Goal: Information Seeking & Learning: Learn about a topic

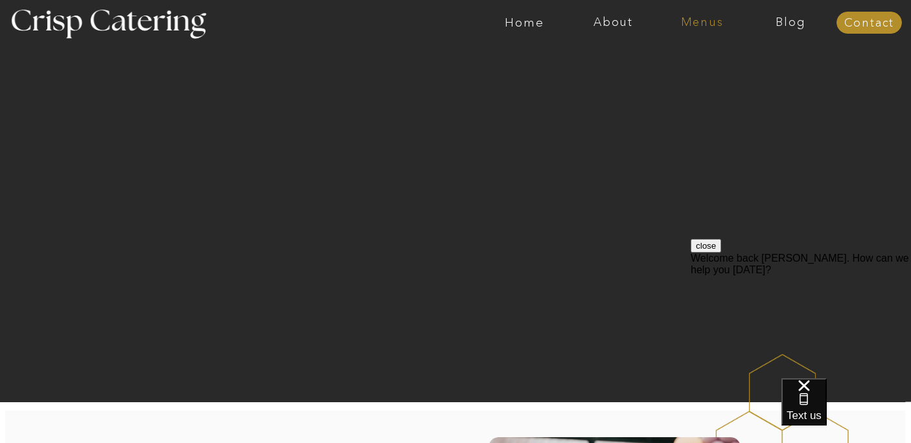
click at [696, 20] on nav "Menus" at bounding box center [702, 22] width 89 height 13
click at [688, 93] on nav "Four Course Dream" at bounding box center [706, 94] width 116 height 12
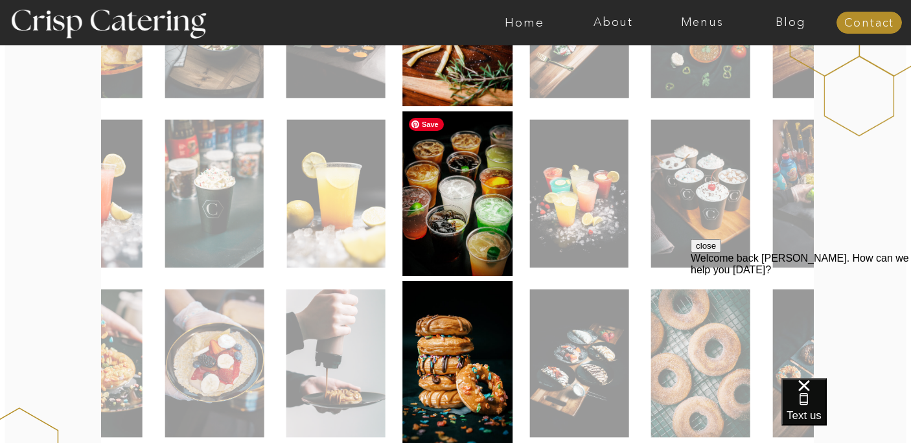
scroll to position [605, 0]
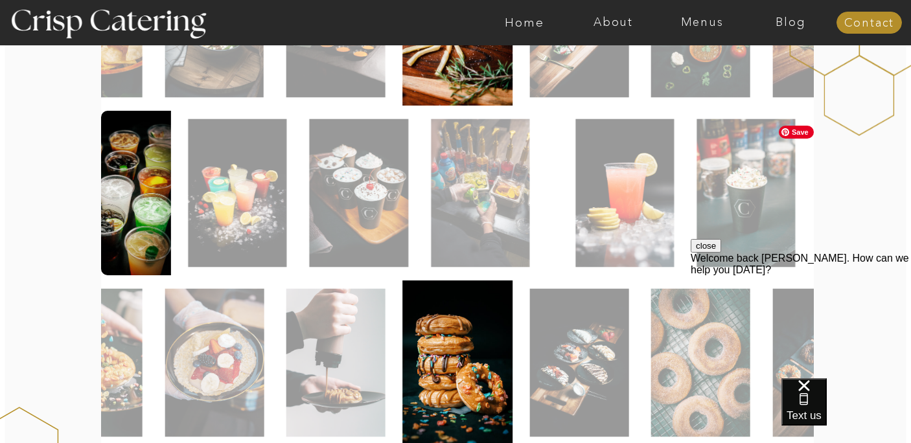
click at [453, 195] on img at bounding box center [480, 193] width 99 height 148
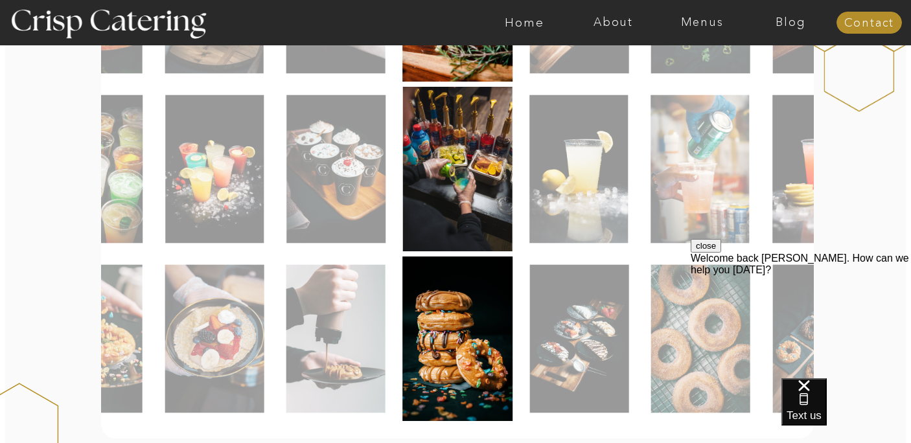
scroll to position [635, 0]
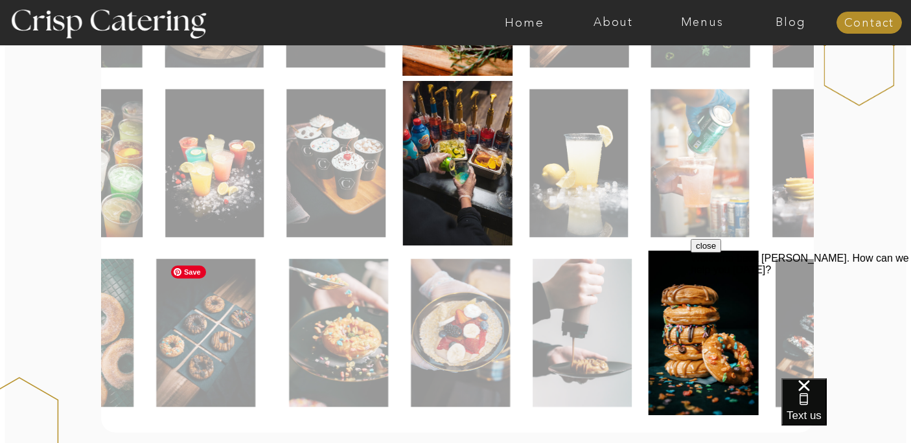
click at [464, 367] on img at bounding box center [460, 333] width 99 height 148
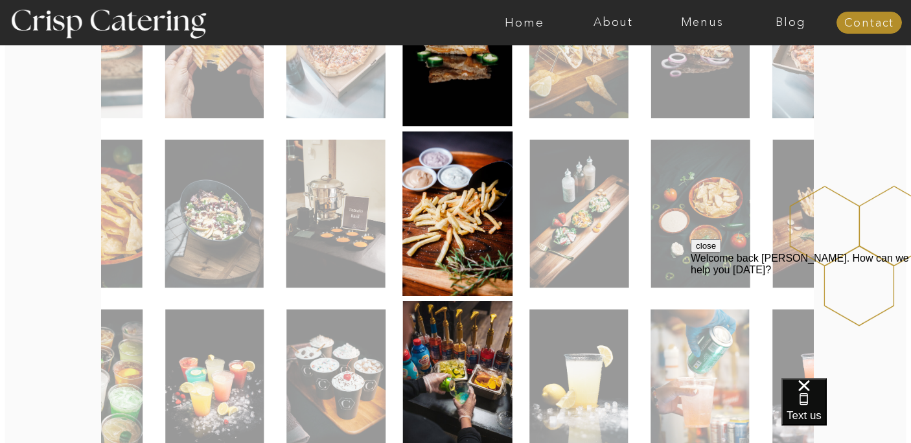
scroll to position [415, 0]
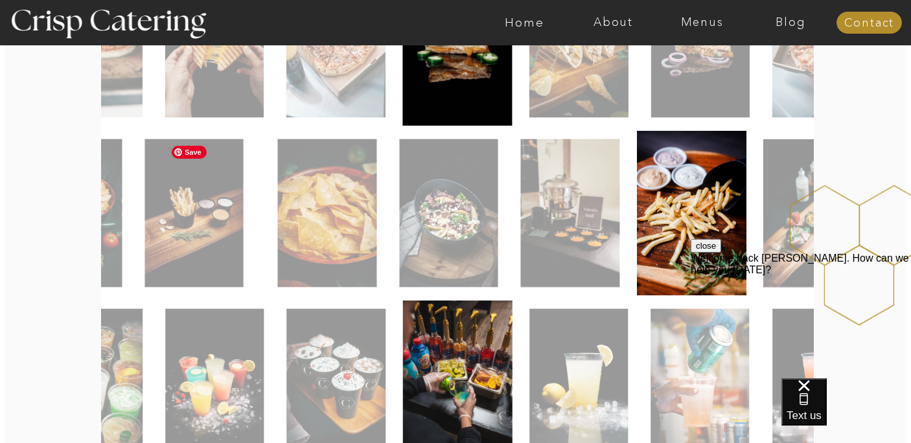
click at [460, 259] on img at bounding box center [448, 213] width 99 height 148
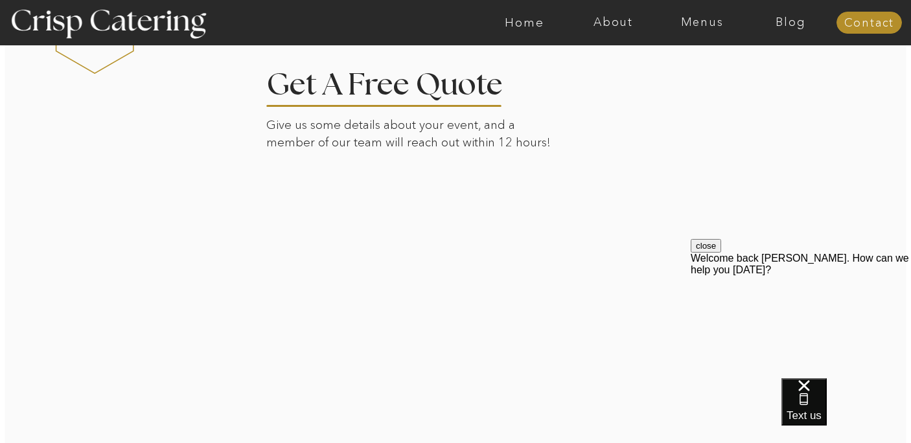
scroll to position [2313, 0]
